Goal: Task Accomplishment & Management: Use online tool/utility

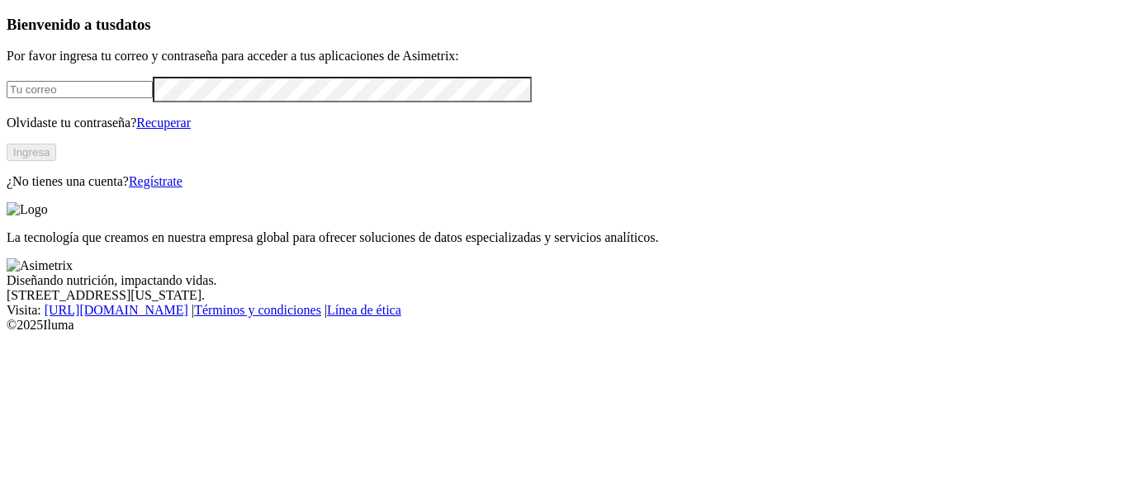
type input "[PERSON_NAME][EMAIL_ADDRESS][DOMAIN_NAME]"
click at [56, 161] on button "Ingresa" at bounding box center [32, 152] width 50 height 17
